Goal: Information Seeking & Learning: Check status

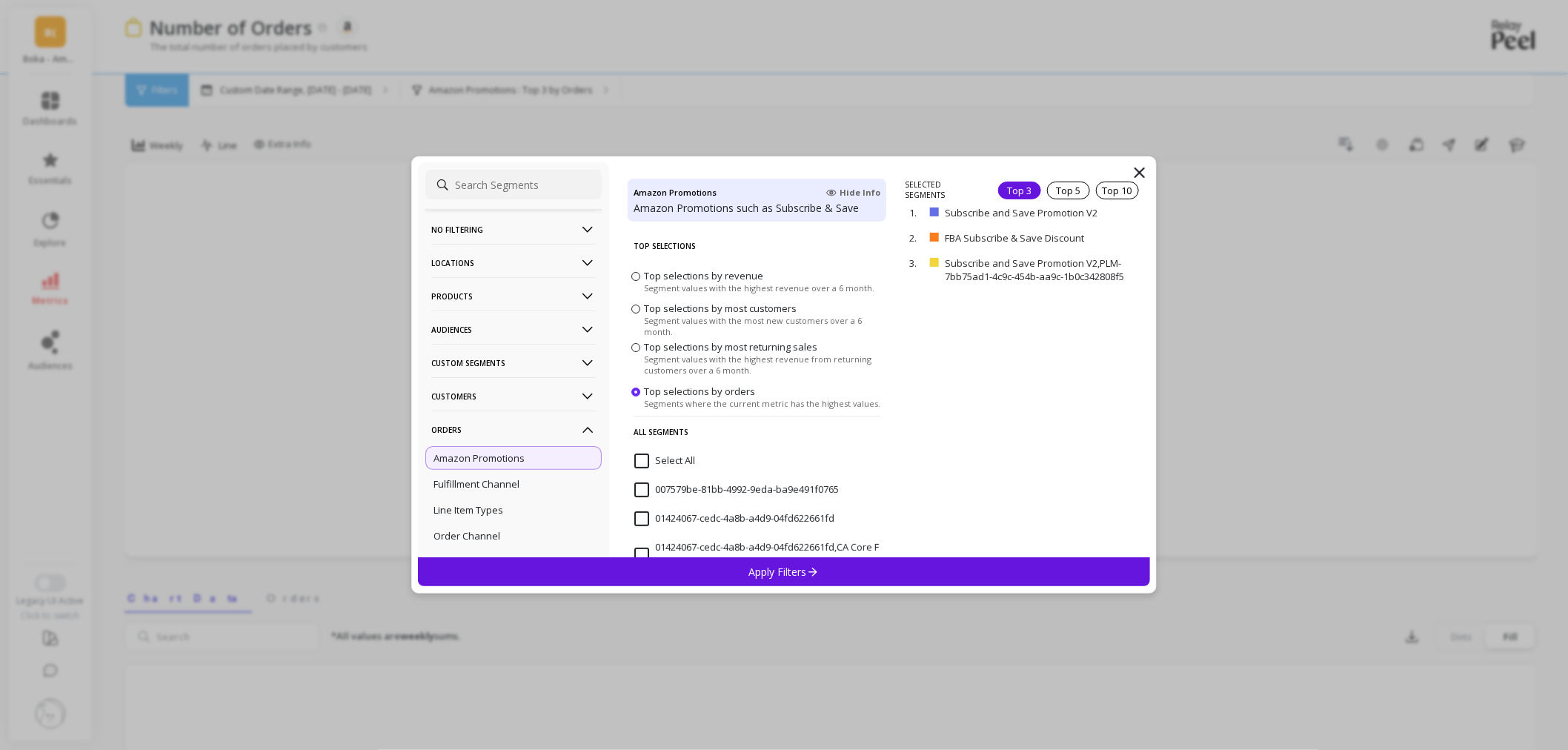
click at [491, 291] on p "Products" at bounding box center [513, 296] width 164 height 38
click at [476, 320] on div "ASIN" at bounding box center [513, 325] width 176 height 24
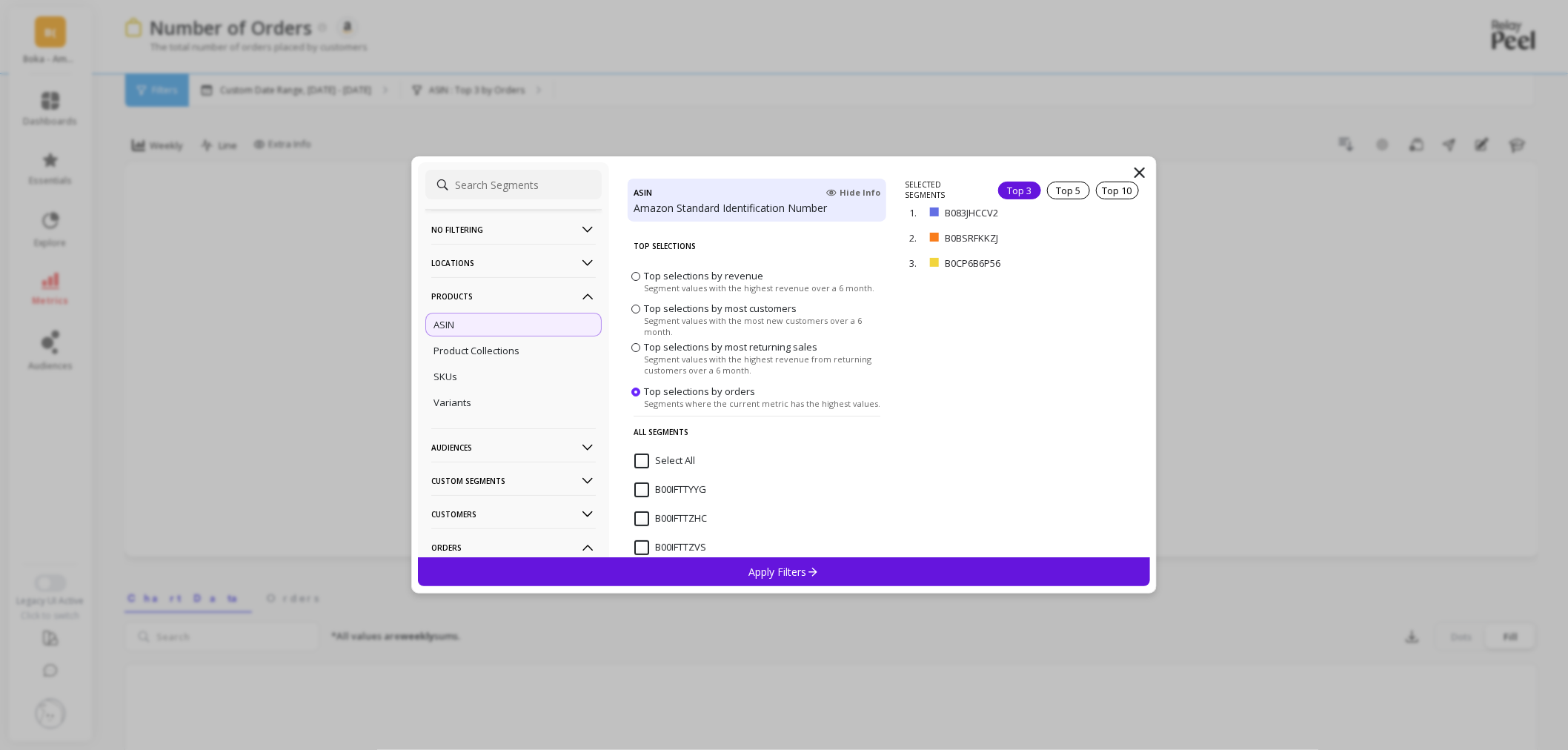
click at [483, 191] on input at bounding box center [513, 184] width 176 height 30
paste input "B083JNF6VM"
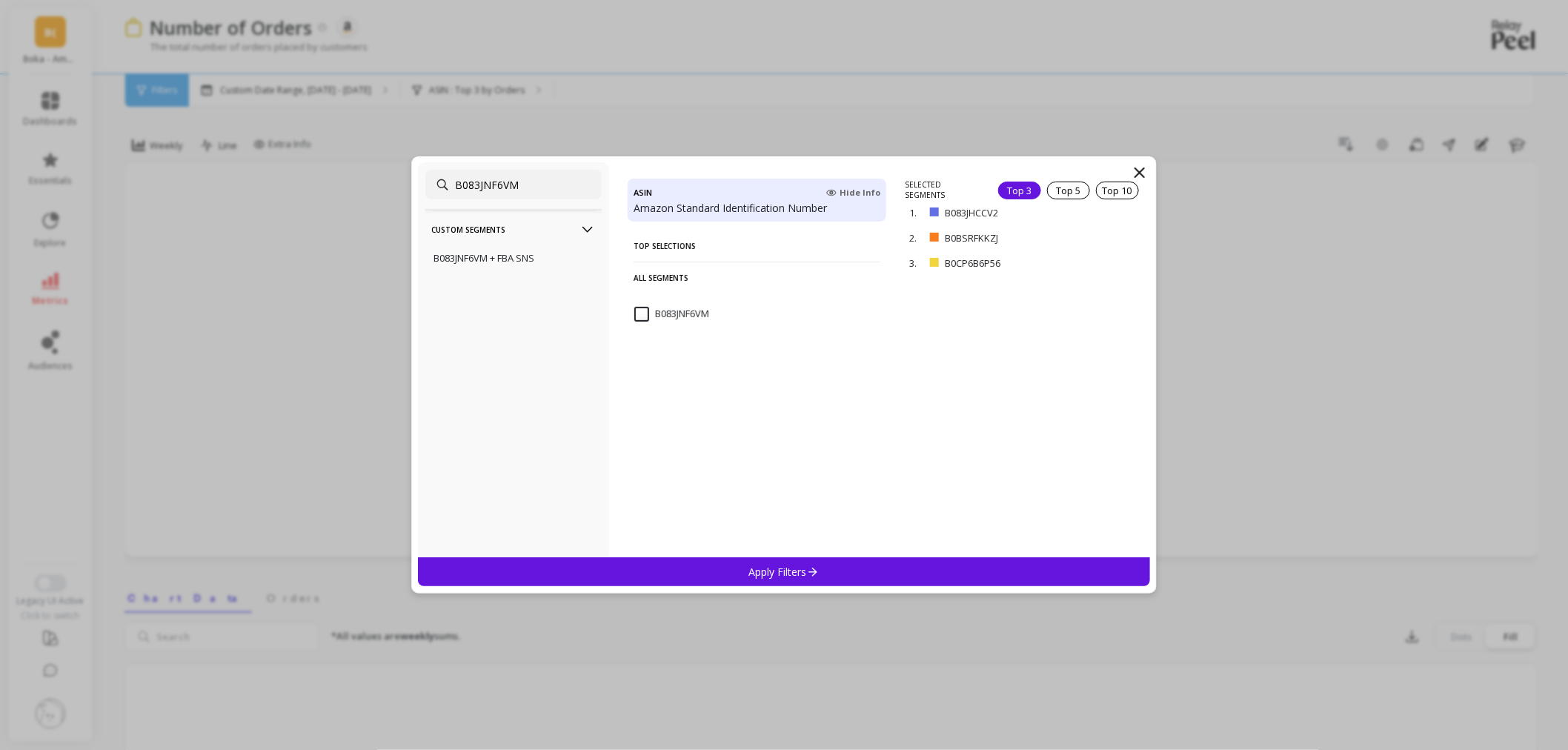
type input "B083JNF6VM"
